Goal: Task Accomplishment & Management: Manage account settings

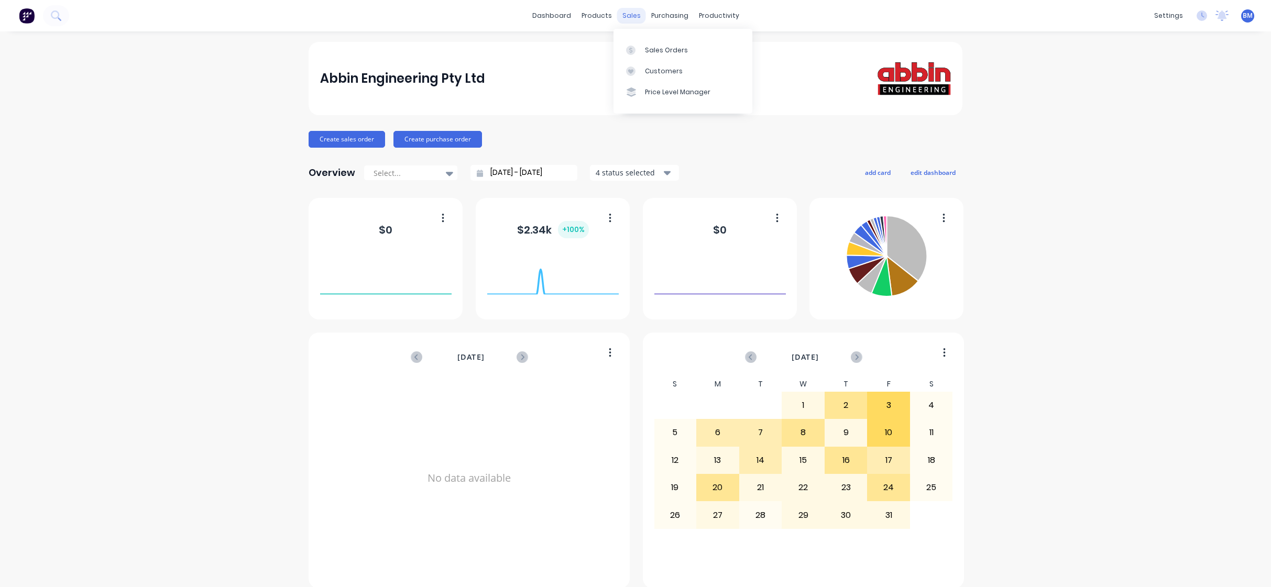
click at [619, 21] on div "sales" at bounding box center [631, 16] width 29 height 16
click at [647, 61] on link "Customers" at bounding box center [682, 71] width 139 height 21
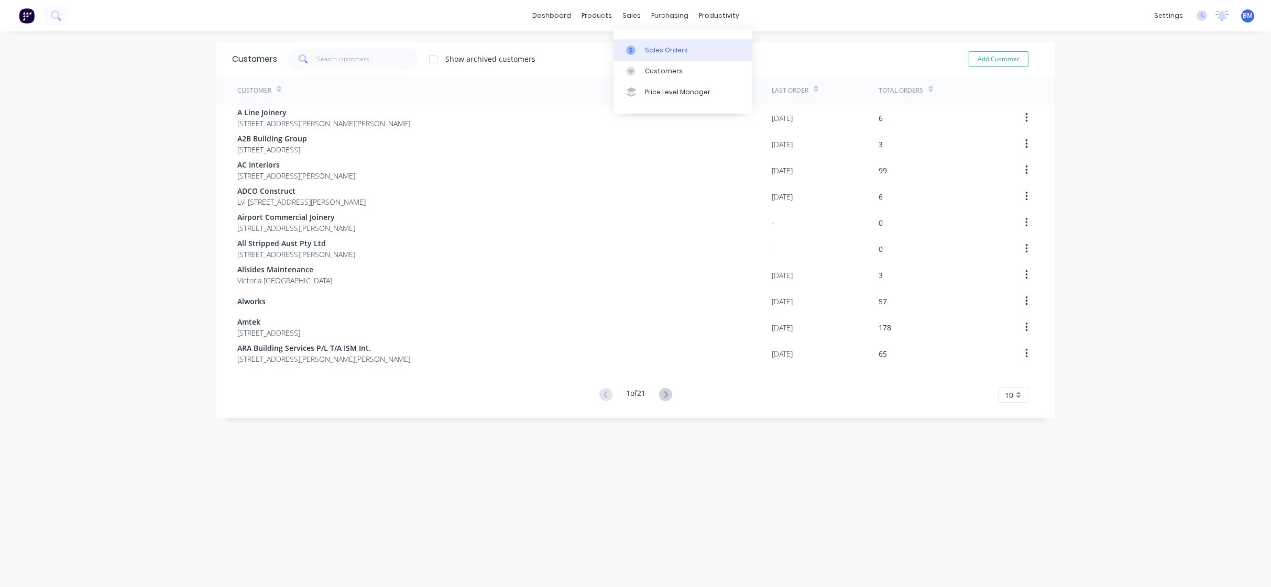
click at [655, 52] on div "Sales Orders" at bounding box center [666, 50] width 43 height 9
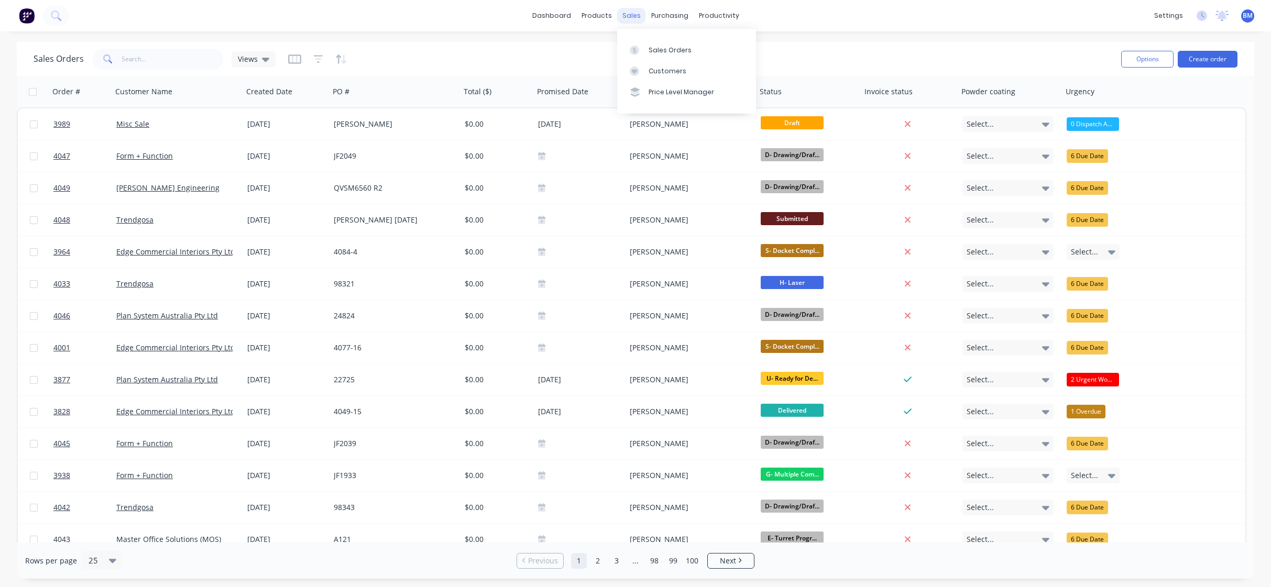
click at [632, 9] on div "sales" at bounding box center [631, 16] width 29 height 16
click at [644, 56] on div "Sales Orders Customers Price Level Manager" at bounding box center [686, 71] width 139 height 91
click at [653, 55] on link "Sales Orders" at bounding box center [686, 49] width 139 height 21
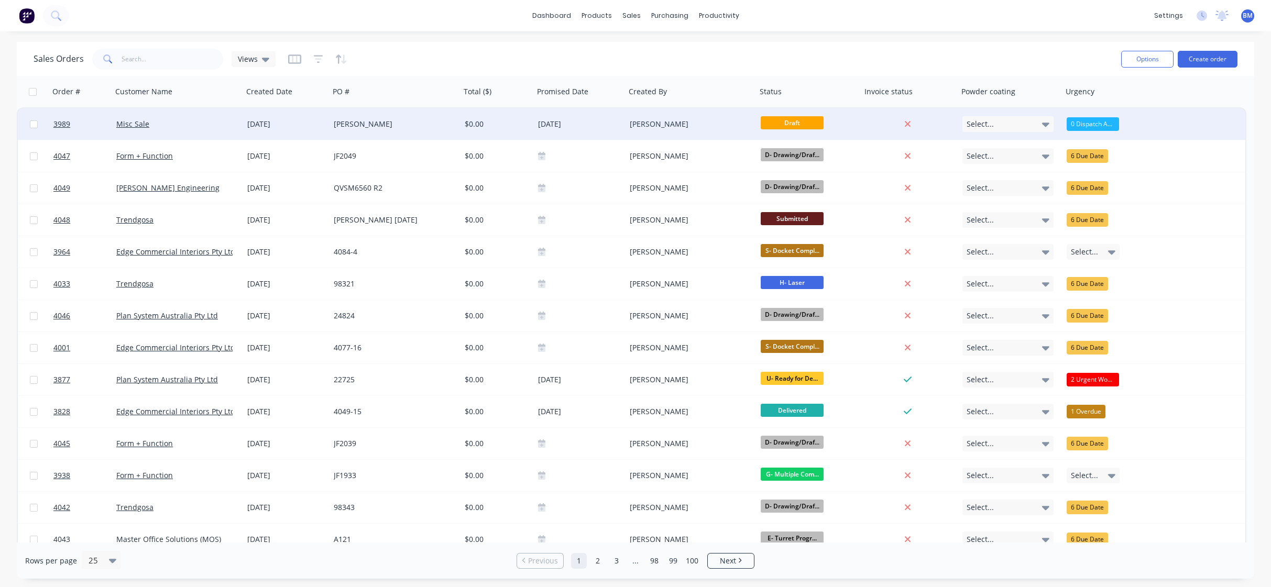
click at [663, 126] on div "[PERSON_NAME]" at bounding box center [688, 124] width 116 height 10
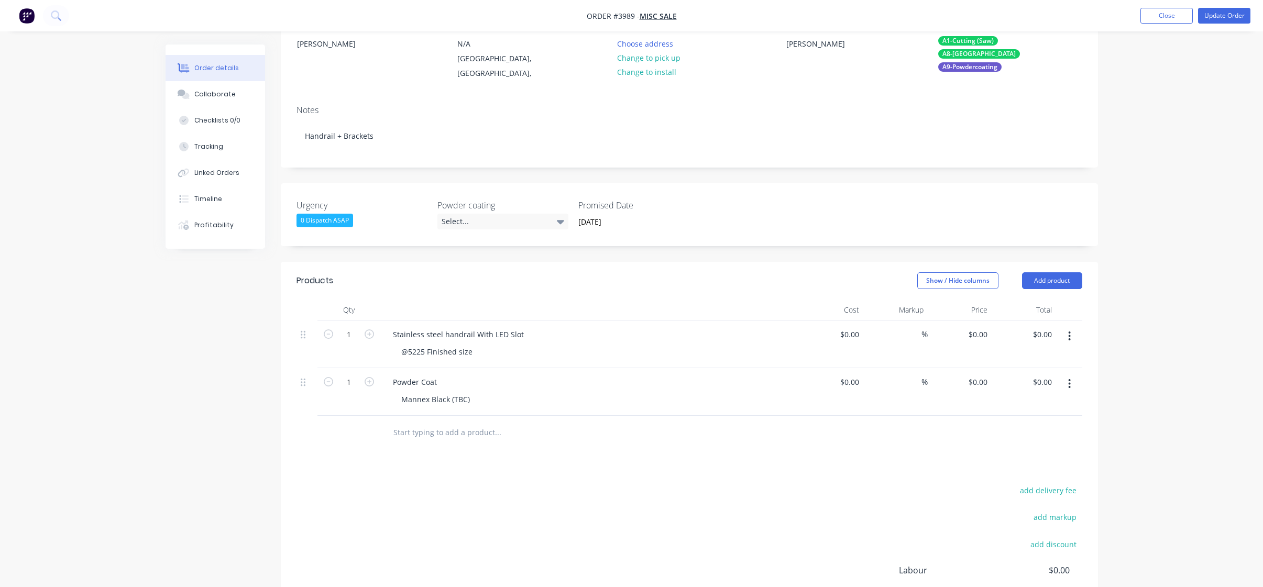
scroll to position [210, 0]
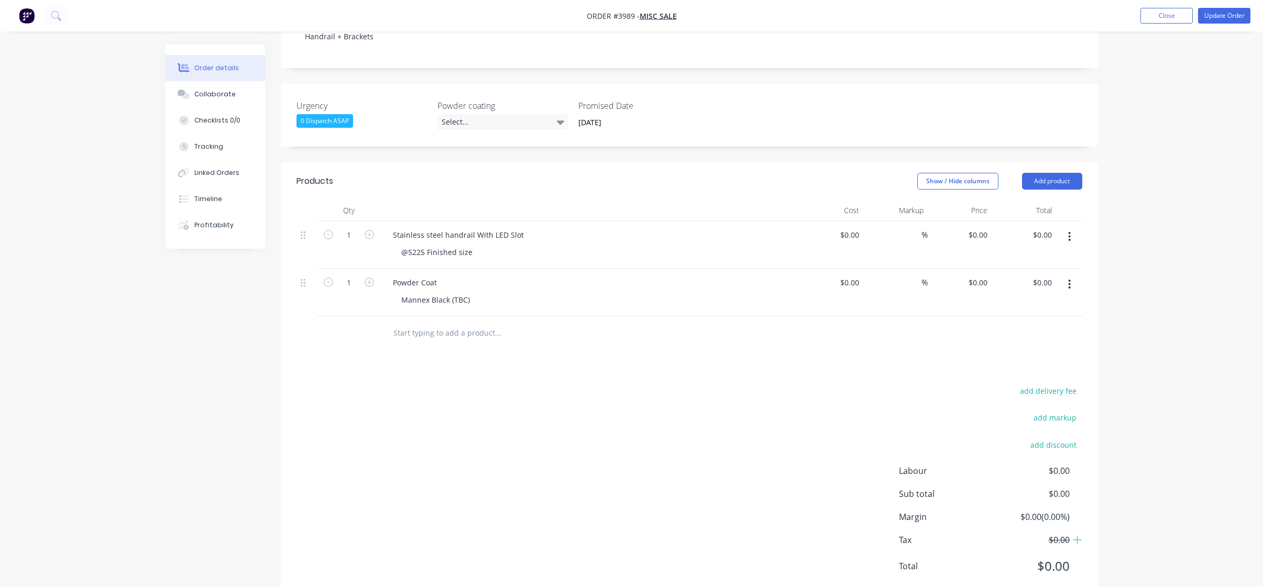
drag, startPoint x: 75, startPoint y: 258, endPoint x: 129, endPoint y: 248, distance: 55.5
click at [73, 258] on div "Order details Collaborate Checklists 0/0 Tracking Linked Orders Timeline Profit…" at bounding box center [631, 203] width 1263 height 827
click at [1174, 14] on button "Close" at bounding box center [1167, 16] width 52 height 16
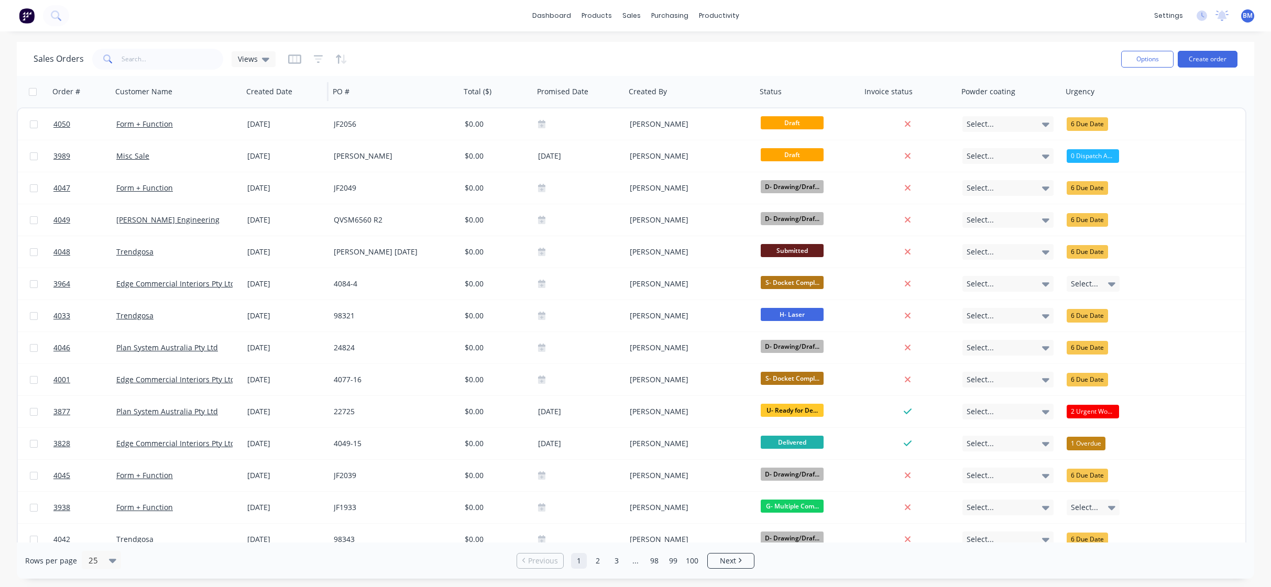
click at [255, 59] on span "Views" at bounding box center [248, 58] width 20 height 11
click at [257, 169] on button "drafts" at bounding box center [294, 169] width 119 height 12
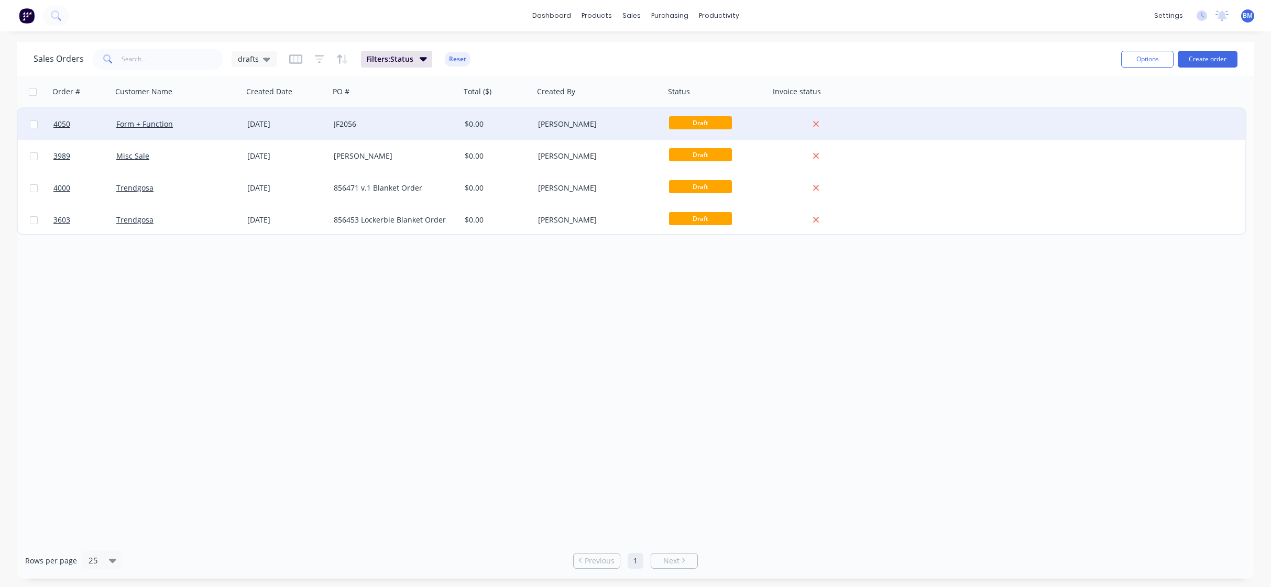
click at [452, 117] on div "JF2056" at bounding box center [395, 123] width 131 height 31
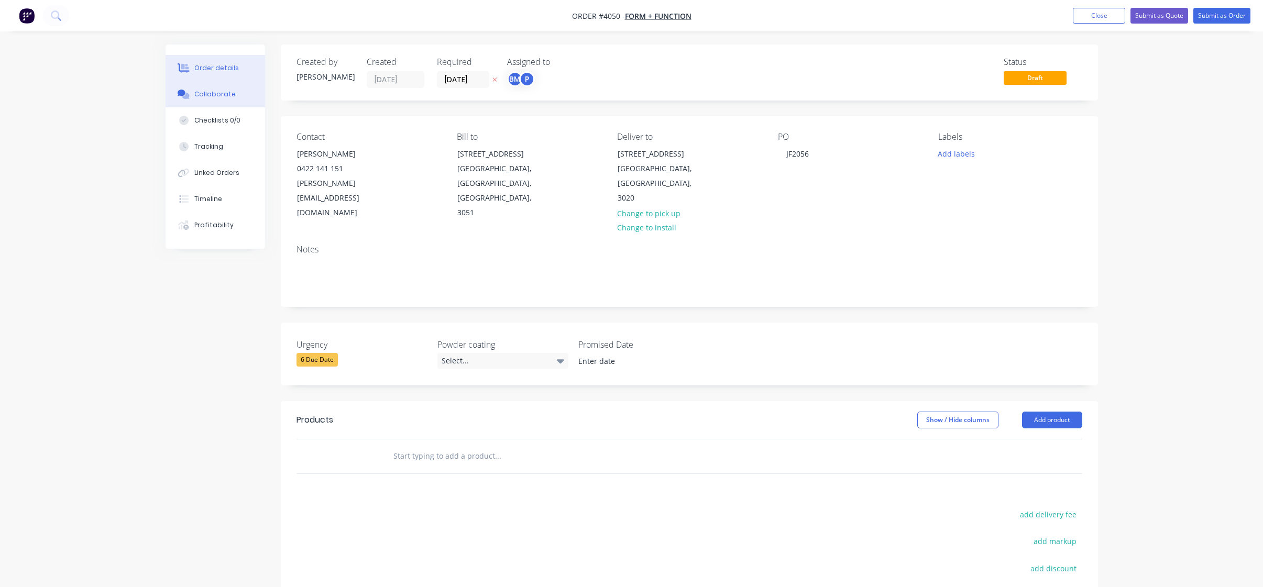
click at [236, 97] on button "Collaborate" at bounding box center [216, 94] width 100 height 26
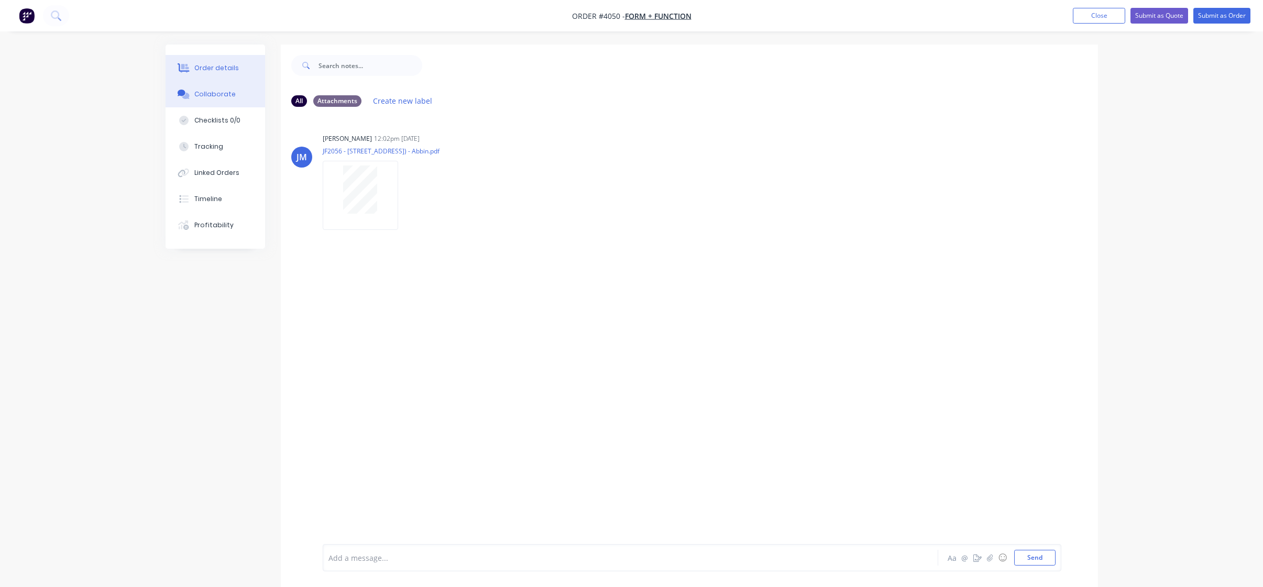
click at [184, 70] on icon at bounding box center [184, 67] width 12 height 9
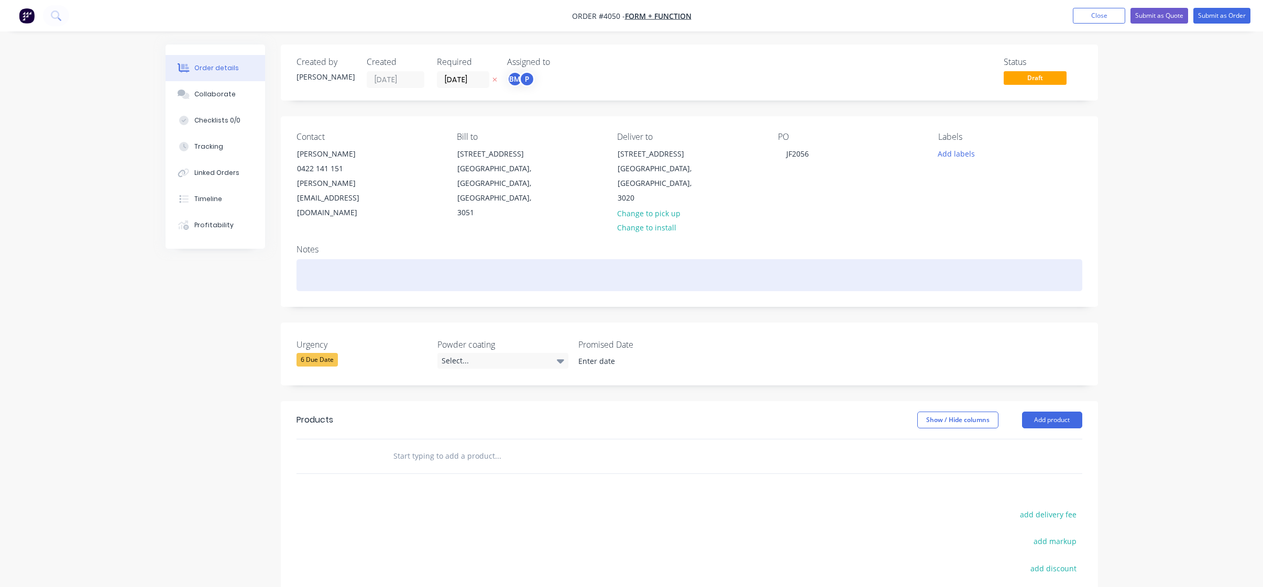
click at [511, 259] on div at bounding box center [690, 275] width 786 height 32
paste div
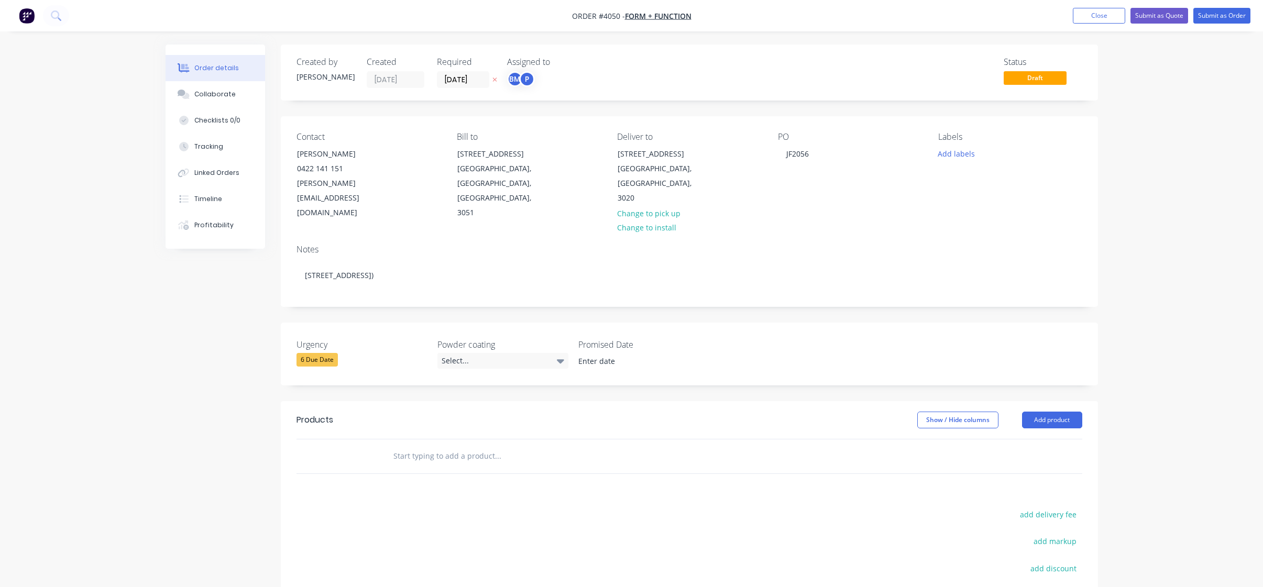
drag, startPoint x: 51, startPoint y: 422, endPoint x: 133, endPoint y: 396, distance: 85.8
click at [52, 422] on div "Order details Collaborate Checklists 0/0 Tracking Linked Orders Timeline Profit…" at bounding box center [631, 370] width 1263 height 741
click at [440, 79] on input "[DATE]" at bounding box center [462, 80] width 51 height 16
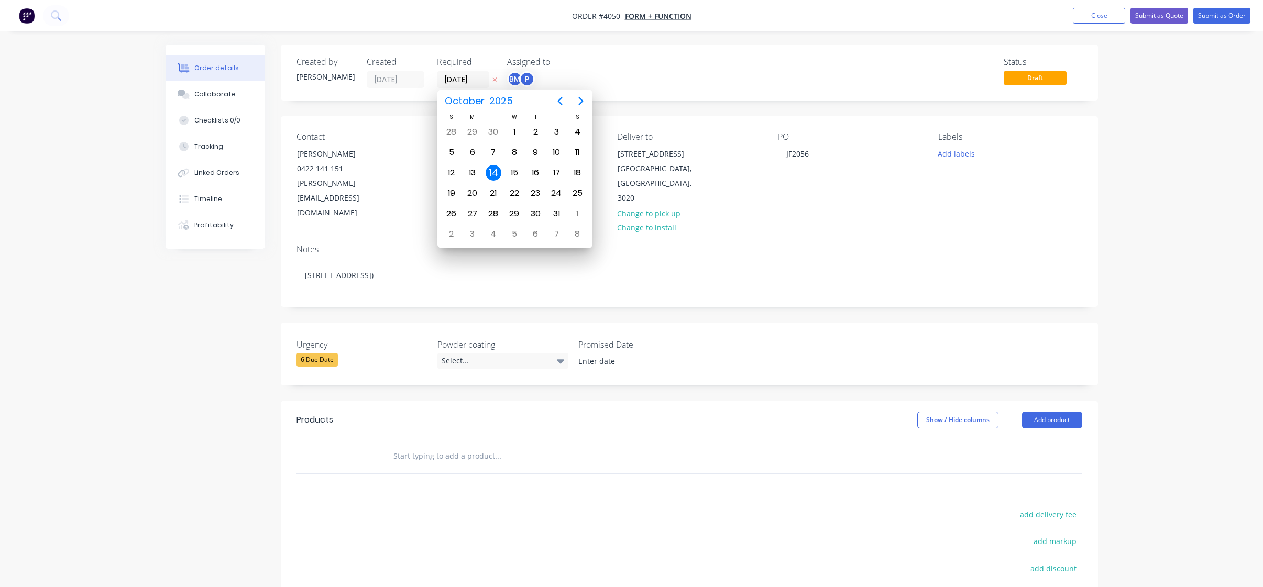
click at [578, 94] on button "Next page" at bounding box center [581, 101] width 21 height 21
drag, startPoint x: 570, startPoint y: 190, endPoint x: 559, endPoint y: 188, distance: 11.2
click at [569, 190] on div "22" at bounding box center [577, 193] width 21 height 20
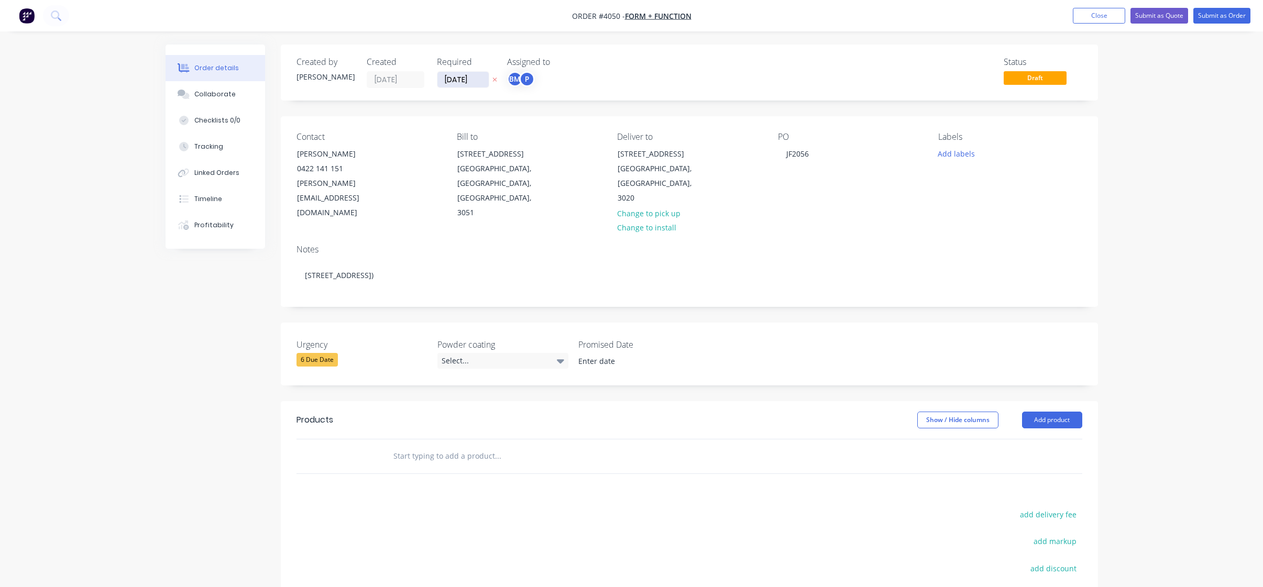
click at [476, 75] on input "[DATE]" at bounding box center [462, 80] width 51 height 16
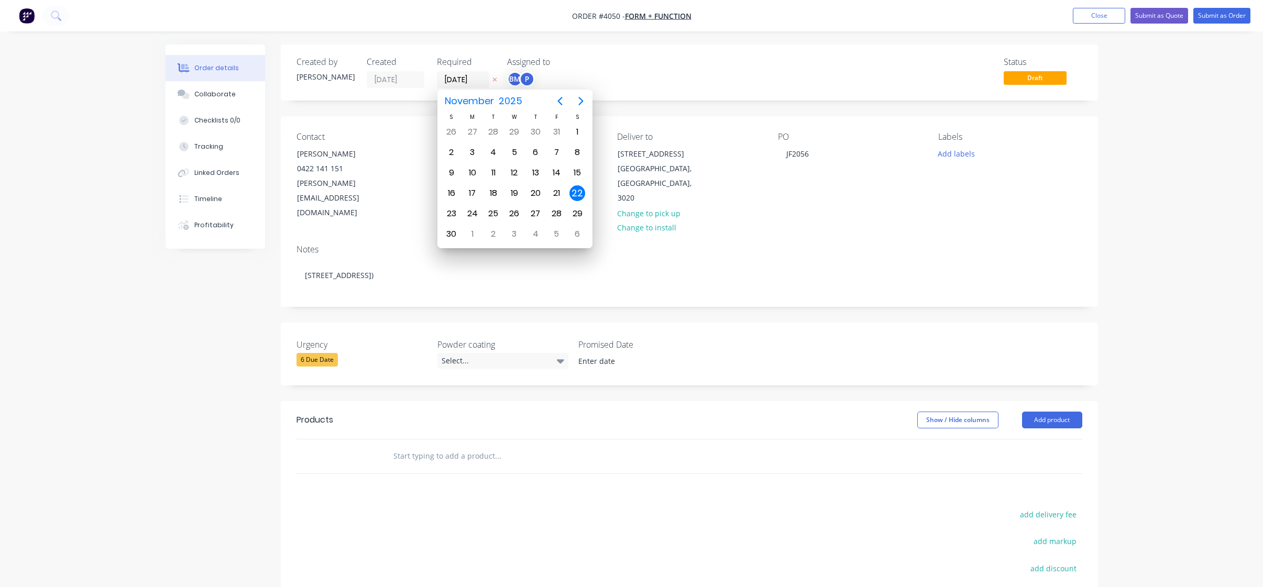
click at [567, 194] on div "22" at bounding box center [577, 193] width 21 height 20
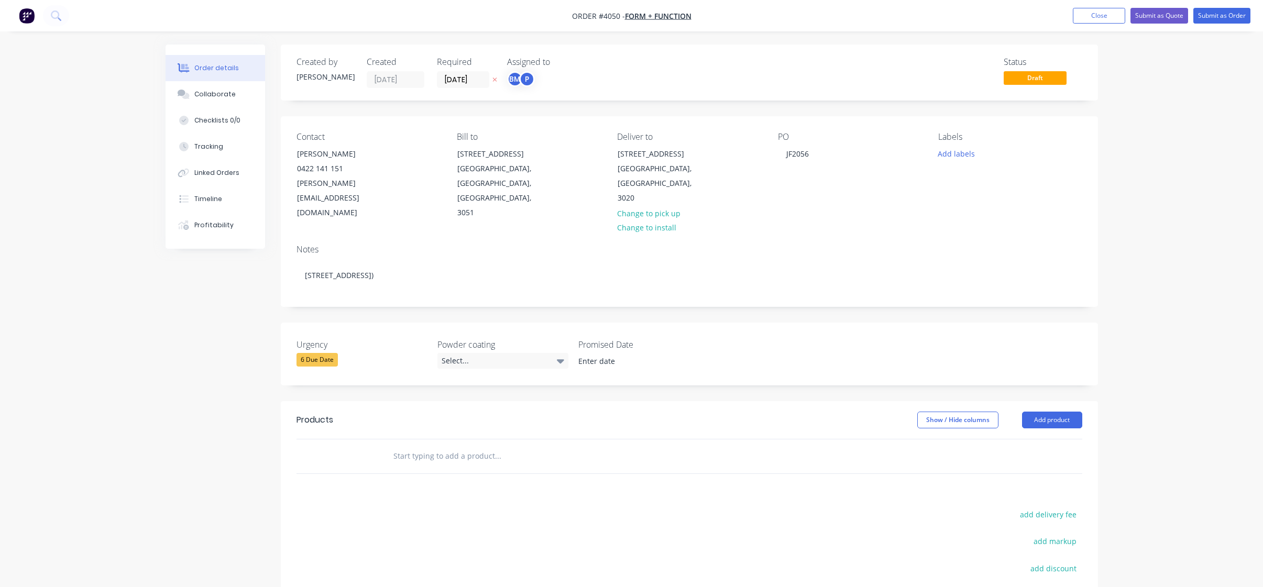
drag, startPoint x: 452, startPoint y: 85, endPoint x: 462, endPoint y: 92, distance: 12.4
click at [452, 84] on input "[DATE]" at bounding box center [462, 80] width 51 height 16
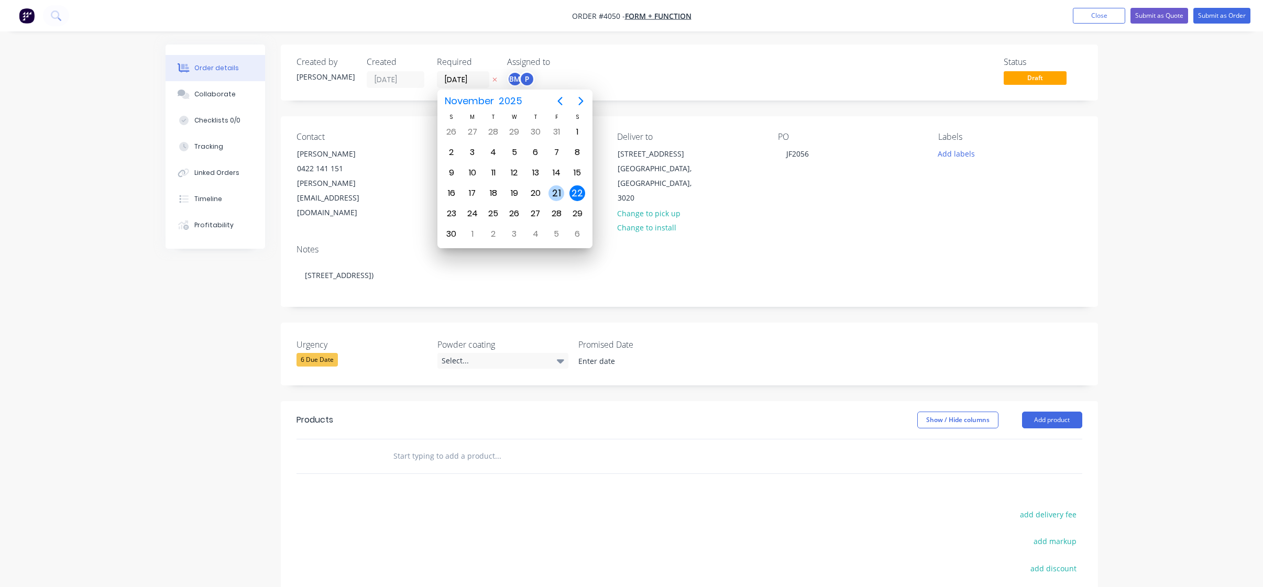
click at [560, 195] on div "21" at bounding box center [557, 193] width 16 height 16
type input "[DATE]"
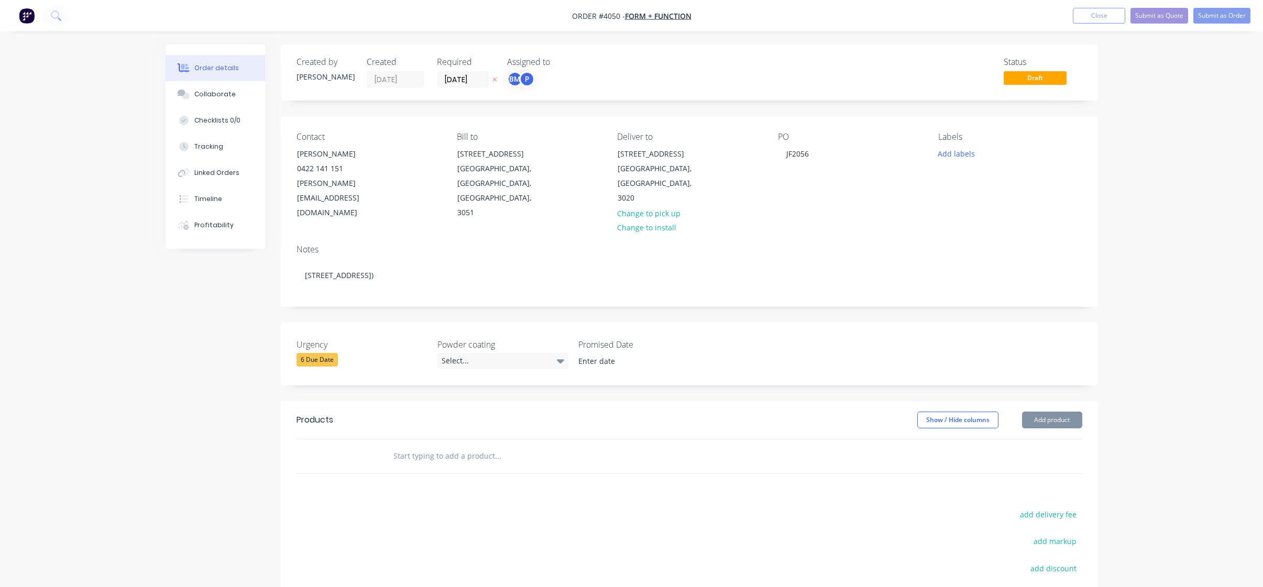
click at [633, 107] on div "Created by [PERSON_NAME] Created [DATE] Required [DATE] Assigned to BM P Status…" at bounding box center [689, 385] width 817 height 681
click at [521, 79] on div "P" at bounding box center [527, 79] width 16 height 16
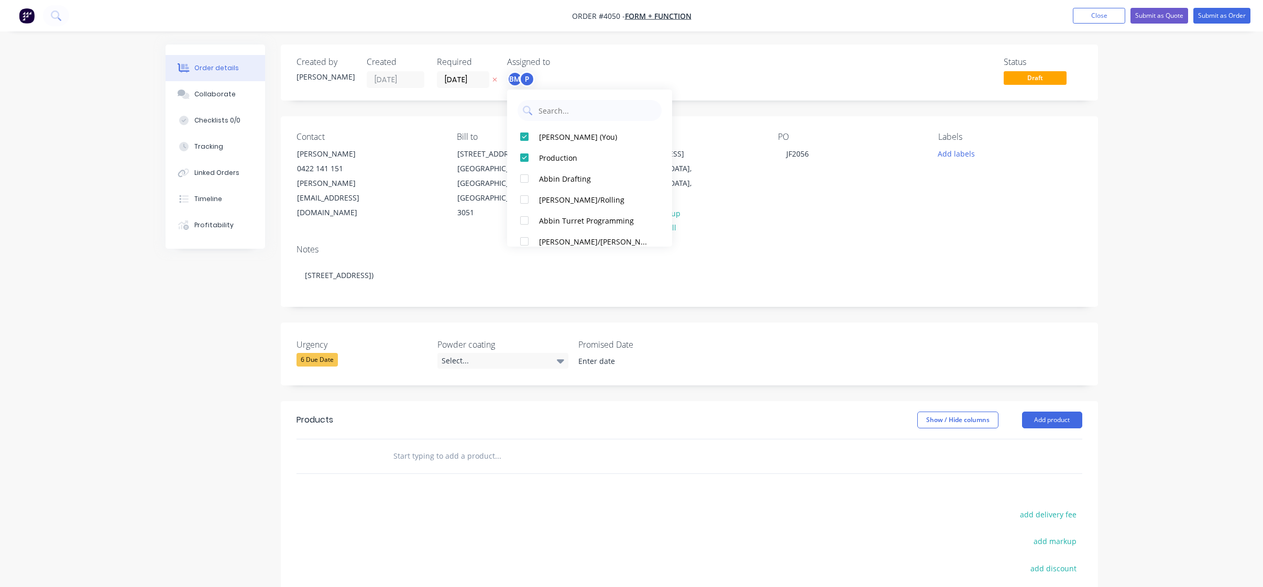
click at [563, 124] on div "[PERSON_NAME] (You) Production Abbin Drafting [PERSON_NAME]/Rolling Abbin Turre…" at bounding box center [589, 168] width 165 height 157
click at [565, 130] on button "[PERSON_NAME] (You)" at bounding box center [589, 136] width 165 height 21
click at [615, 90] on div "Production [PERSON_NAME] (You) [PERSON_NAME] Drafting [PERSON_NAME]/Rolling Abb…" at bounding box center [589, 168] width 165 height 157
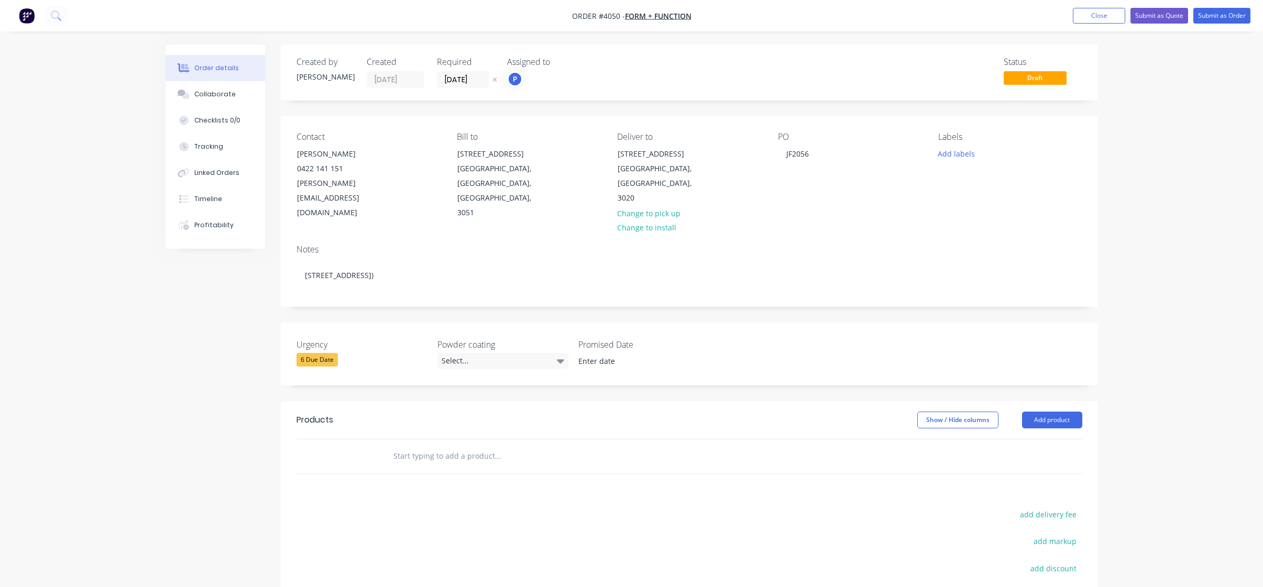
click at [174, 342] on div "Created by [PERSON_NAME] Created [DATE] Required [DATE] Assigned to P Status Dr…" at bounding box center [632, 393] width 933 height 697
